Goal: Navigation & Orientation: Find specific page/section

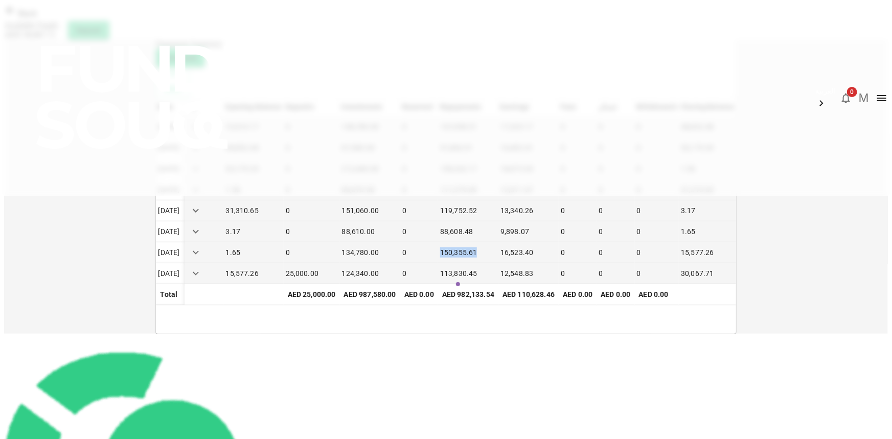
click at [195, 35] on img at bounding box center [184, 97] width 368 height 194
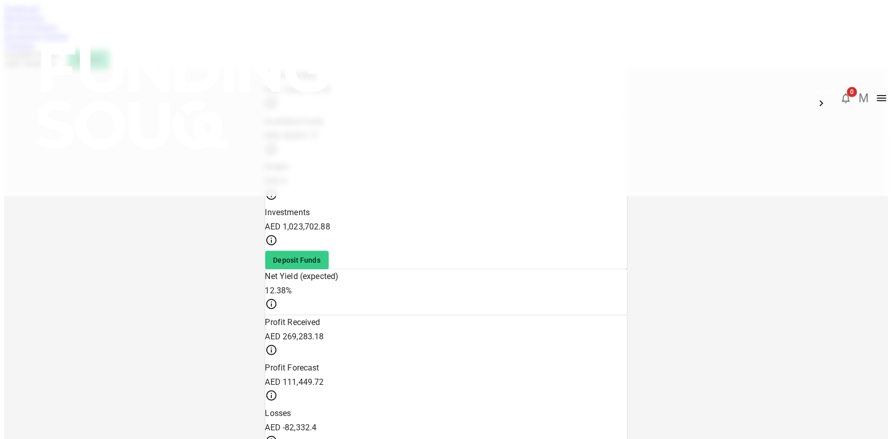
click at [45, 22] on link "Marketplace" at bounding box center [24, 17] width 41 height 9
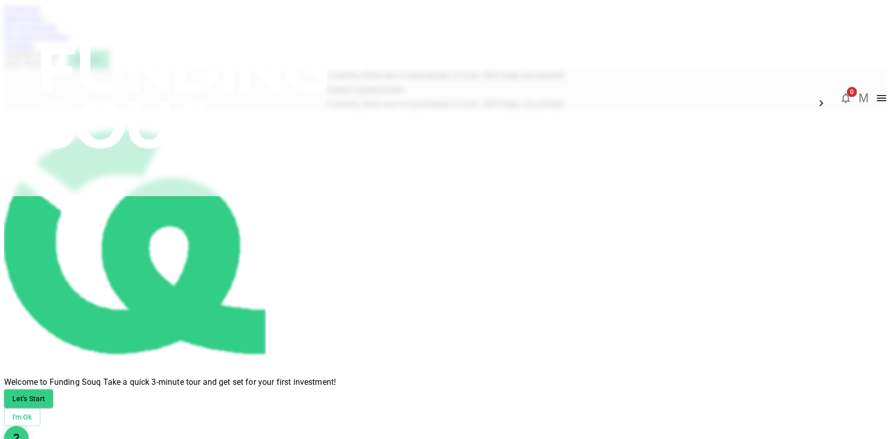
click at [187, 17] on img at bounding box center [184, 97] width 368 height 194
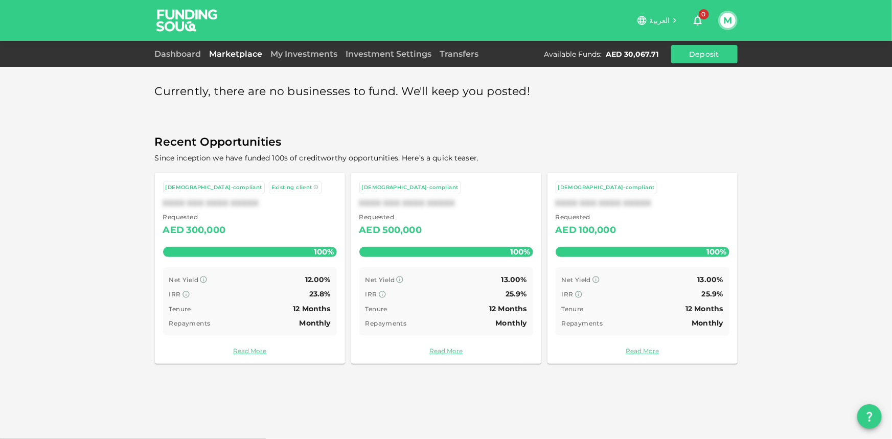
click at [233, 55] on link "Marketplace" at bounding box center [236, 54] width 61 height 10
click at [287, 57] on link "My Investments" at bounding box center [304, 54] width 75 height 10
